Goal: Task Accomplishment & Management: Use online tool/utility

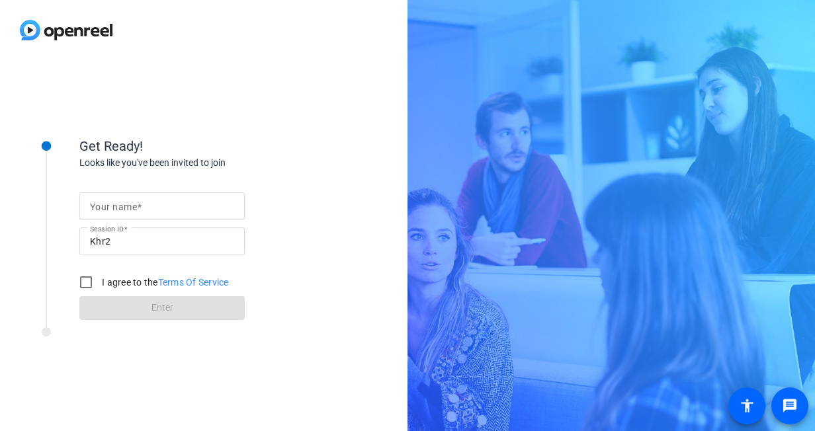
click at [189, 208] on input "Your name" at bounding box center [162, 206] width 144 height 16
type input "[PERSON_NAME]"
click at [331, 153] on div "Get Ready!" at bounding box center [211, 146] width 264 height 20
click at [85, 280] on input "I agree to the Terms Of Service" at bounding box center [86, 282] width 26 height 26
checkbox input "true"
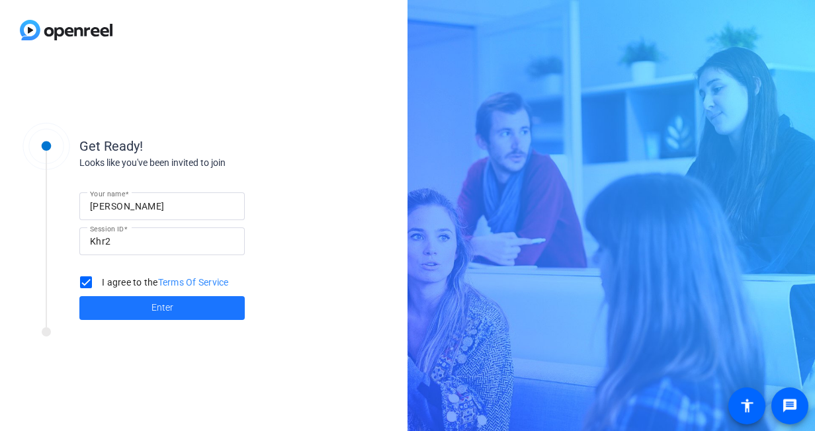
click at [180, 311] on span at bounding box center [161, 308] width 165 height 32
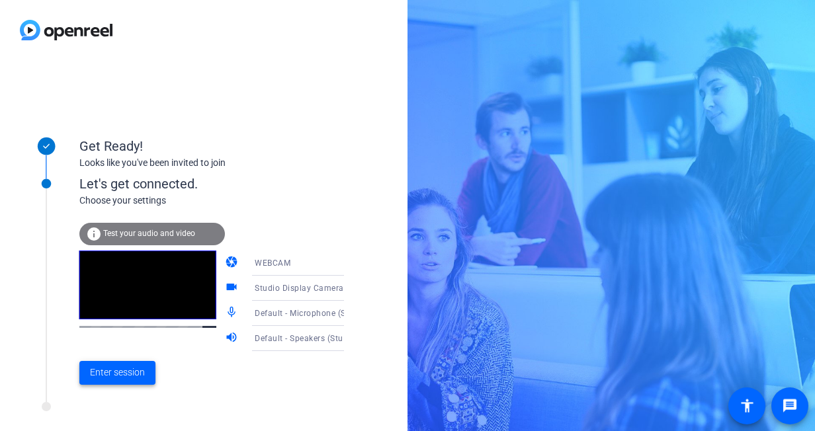
click at [122, 370] on span "Enter session" at bounding box center [117, 373] width 55 height 14
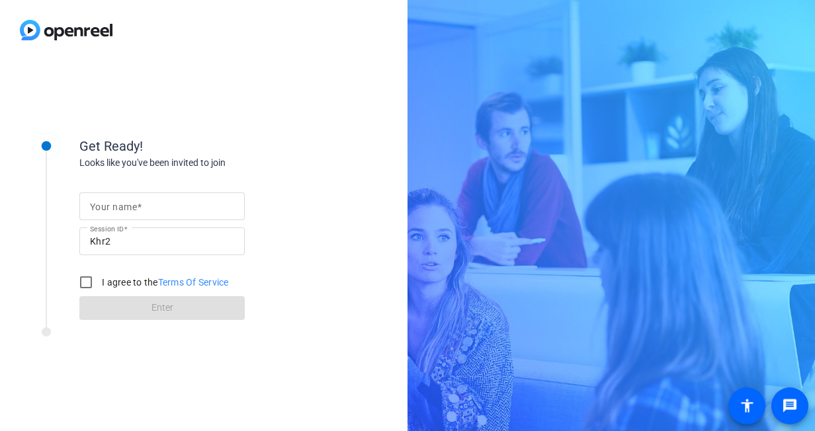
click at [191, 209] on input "Your name" at bounding box center [162, 206] width 144 height 16
type input "[PERSON_NAME]"
click at [85, 285] on input "I agree to the Terms Of Service" at bounding box center [86, 282] width 26 height 26
checkbox input "true"
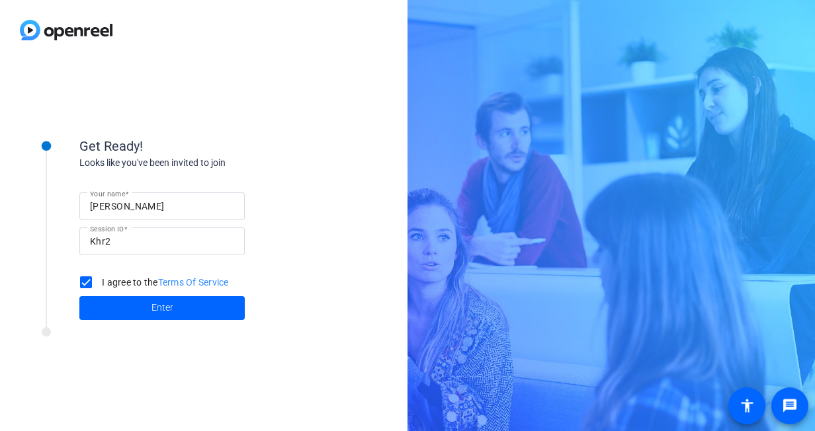
click at [157, 312] on span "Enter" at bounding box center [162, 308] width 22 height 14
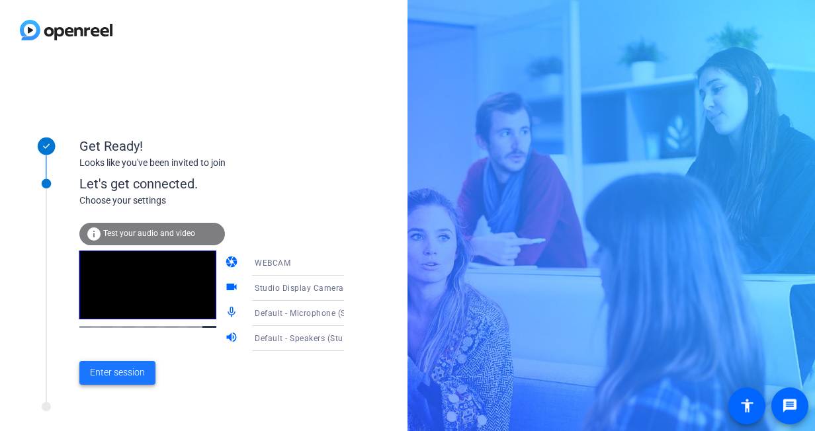
click at [131, 378] on span "Enter session" at bounding box center [117, 373] width 55 height 14
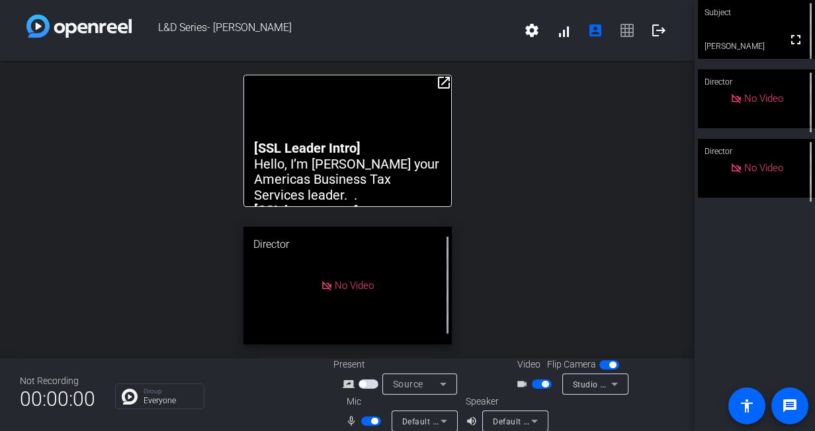
click at [440, 78] on mat-icon "open_in_new" at bounding box center [444, 83] width 16 height 16
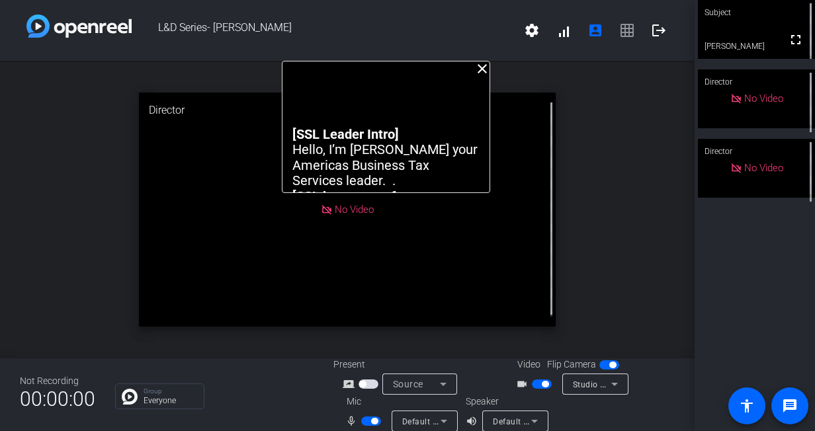
drag, startPoint x: 371, startPoint y: 75, endPoint x: 409, endPoint y: 27, distance: 61.1
click at [409, 27] on div "L&D Series- Sean Miller settings signal_cellular_alt account_box grid_on logout…" at bounding box center [347, 215] width 694 height 431
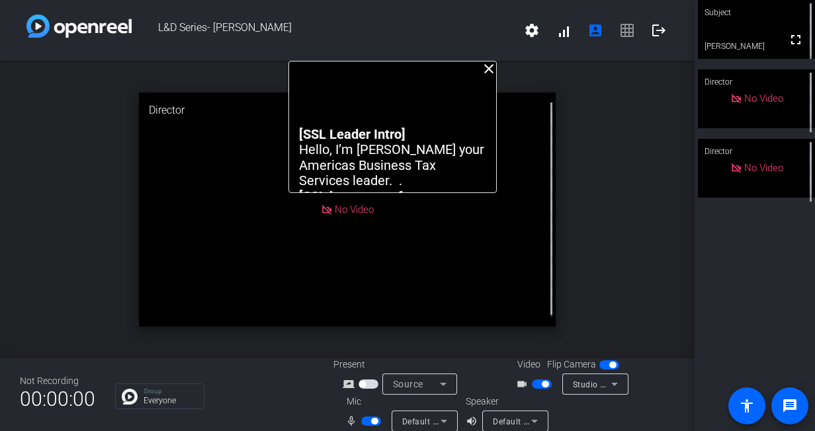
drag, startPoint x: 414, startPoint y: 63, endPoint x: 420, endPoint y: 27, distance: 37.0
click at [420, 27] on div "L&D Series- Sean Miller settings signal_cellular_alt account_box grid_on logout…" at bounding box center [347, 215] width 694 height 431
drag, startPoint x: 379, startPoint y: 63, endPoint x: 376, endPoint y: 54, distance: 10.1
click at [376, 54] on div "L&D Series- Sean Miller settings signal_cellular_alt account_box grid_on logout…" at bounding box center [347, 215] width 694 height 431
click at [481, 69] on mat-icon "close" at bounding box center [485, 69] width 16 height 16
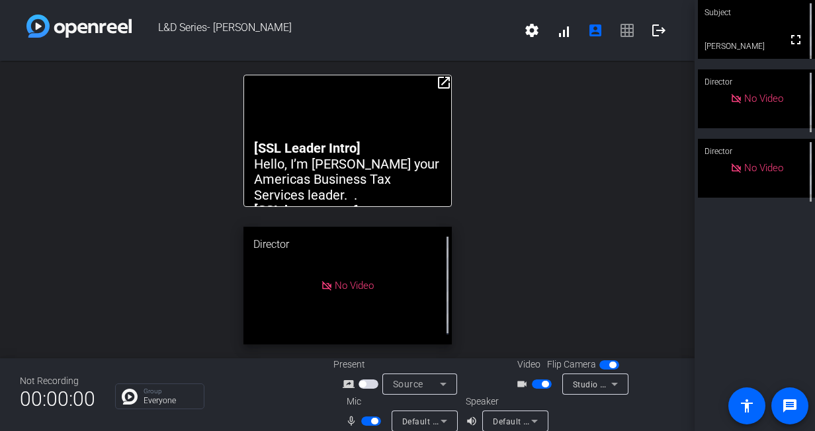
click at [436, 83] on mat-icon "open_in_new" at bounding box center [444, 83] width 16 height 16
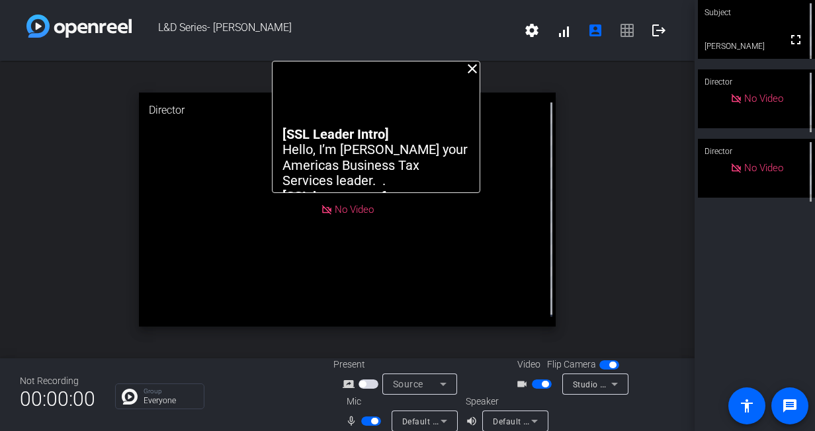
drag, startPoint x: 367, startPoint y: 74, endPoint x: 395, endPoint y: 26, distance: 55.4
click at [395, 26] on div "L&D Series- Sean Miller settings signal_cellular_alt account_box grid_on logout…" at bounding box center [347, 215] width 694 height 431
